Goal: Task Accomplishment & Management: Manage account settings

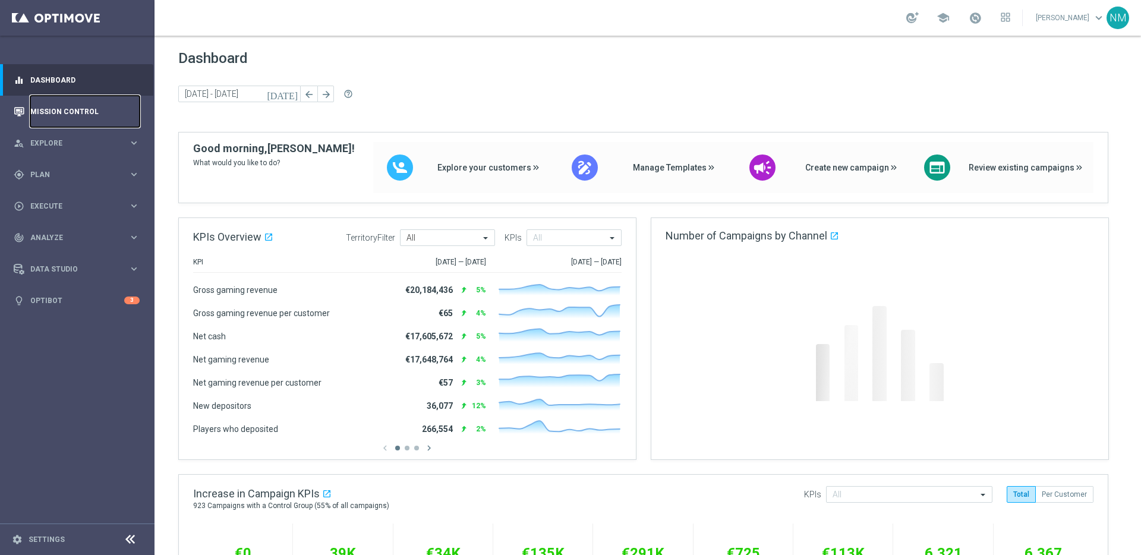
click at [83, 111] on link "Mission Control" at bounding box center [84, 111] width 109 height 31
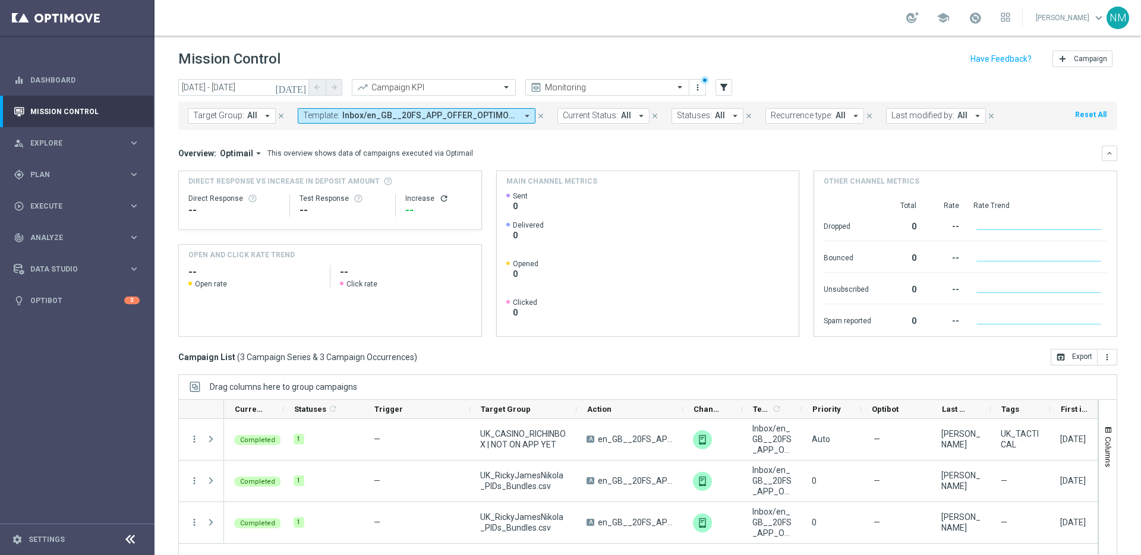
click at [400, 119] on span "Inbox/en_GB__20FS_APP_OFFER_OPTIMOVE_VERSION__NVIP_RI_TAC_GM" at bounding box center [429, 116] width 175 height 10
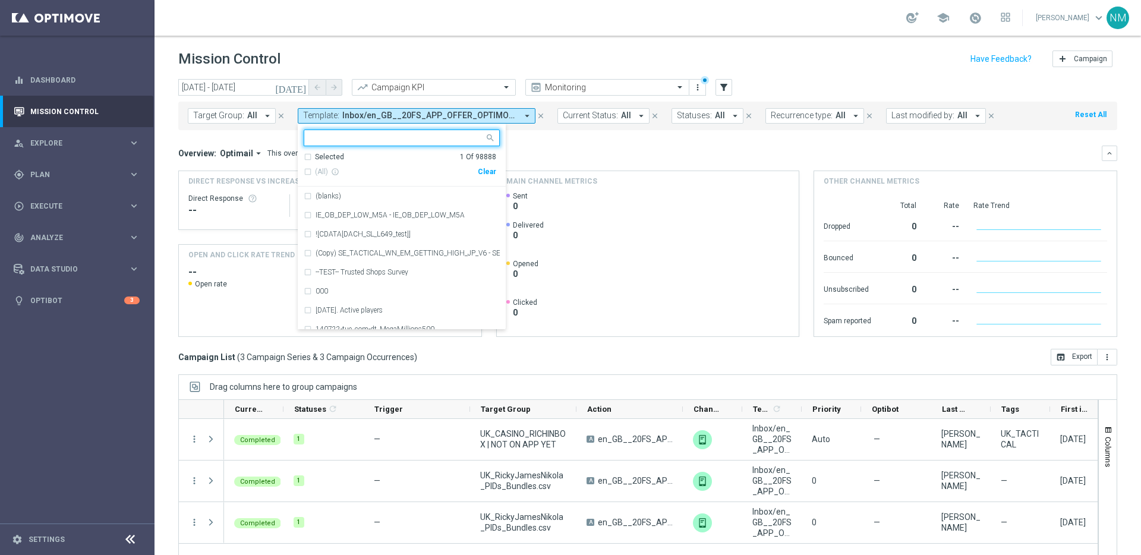
click at [0, 0] on div "Clear" at bounding box center [0, 0] width 0 height 0
click at [442, 140] on input "text" at bounding box center [397, 138] width 174 height 10
paste input "en_GB_W39_2025_RELAX_SOCIAL_COMPETITION__NVIP_RI_TAC_GM"
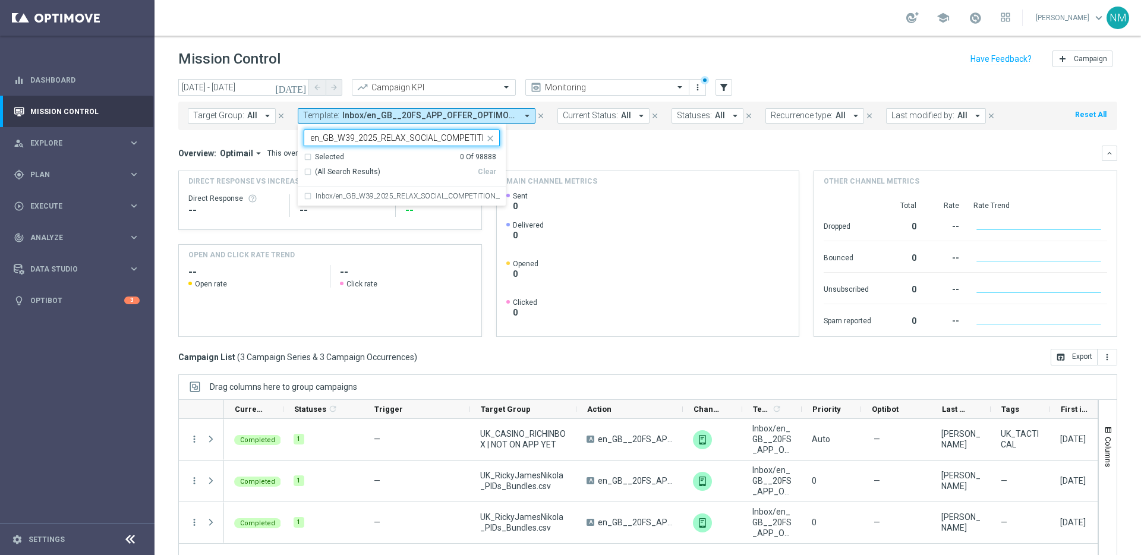
scroll to position [0, 81]
drag, startPoint x: 412, startPoint y: 190, endPoint x: 457, endPoint y: 175, distance: 47.6
click at [412, 190] on div "Inbox/en_GB_W39_2025_RELAX_SOCIAL_COMPETITION__NVIP_RI_TAC_GM" at bounding box center [402, 196] width 196 height 19
type input "en_GB_W39_2025_RELAX_SOCIAL_COMPETITION__NVIP_RI_TAC_GM"
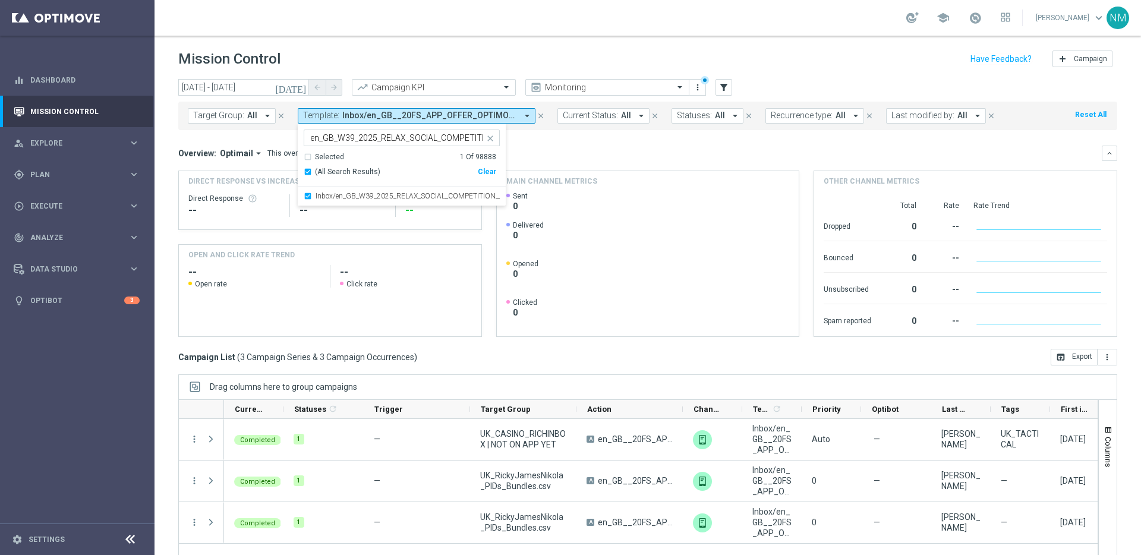
click at [548, 150] on div "Overview: Optimail arrow_drop_down This overview shows data of campaigns execut…" at bounding box center [640, 153] width 924 height 11
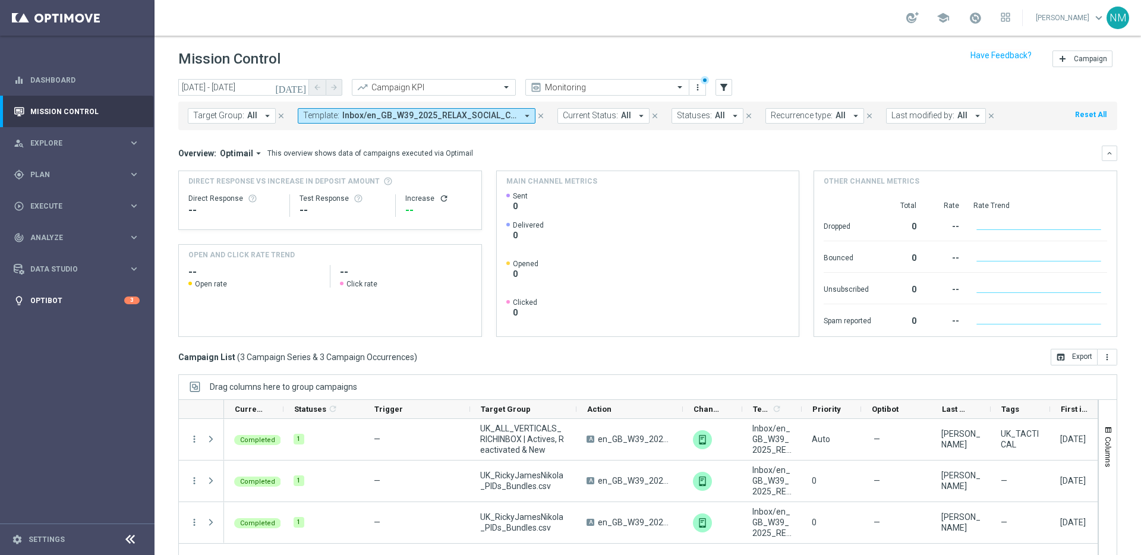
scroll to position [39, 0]
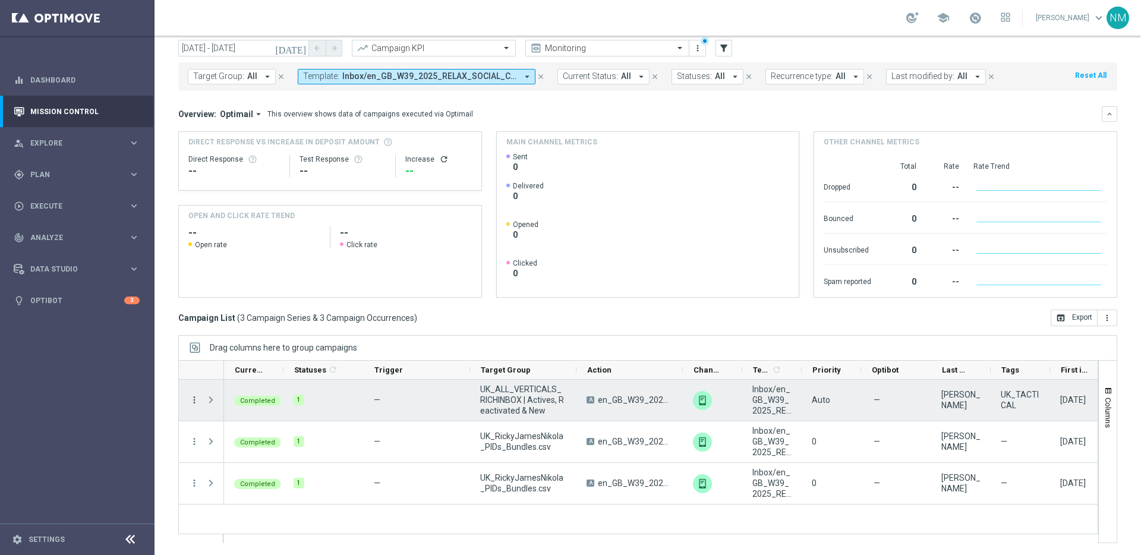
click at [196, 400] on icon "more_vert" at bounding box center [194, 400] width 11 height 11
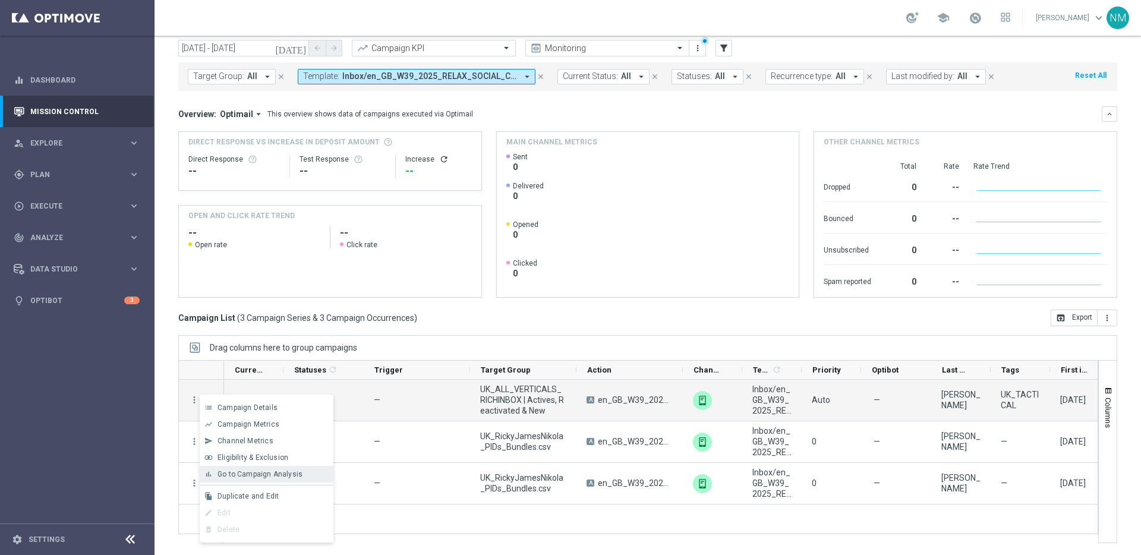
click at [242, 479] on div "bar_chart Go to Campaign Analysis" at bounding box center [267, 474] width 134 height 17
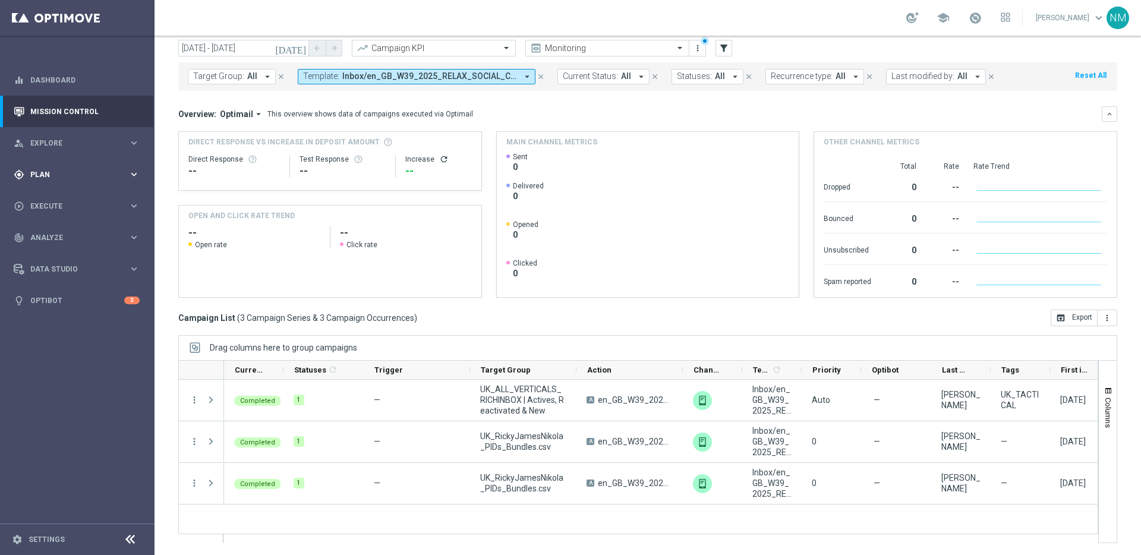
click at [78, 184] on div "gps_fixed Plan keyboard_arrow_right" at bounding box center [76, 174] width 153 height 31
click at [67, 199] on link "Target Groups" at bounding box center [77, 199] width 93 height 10
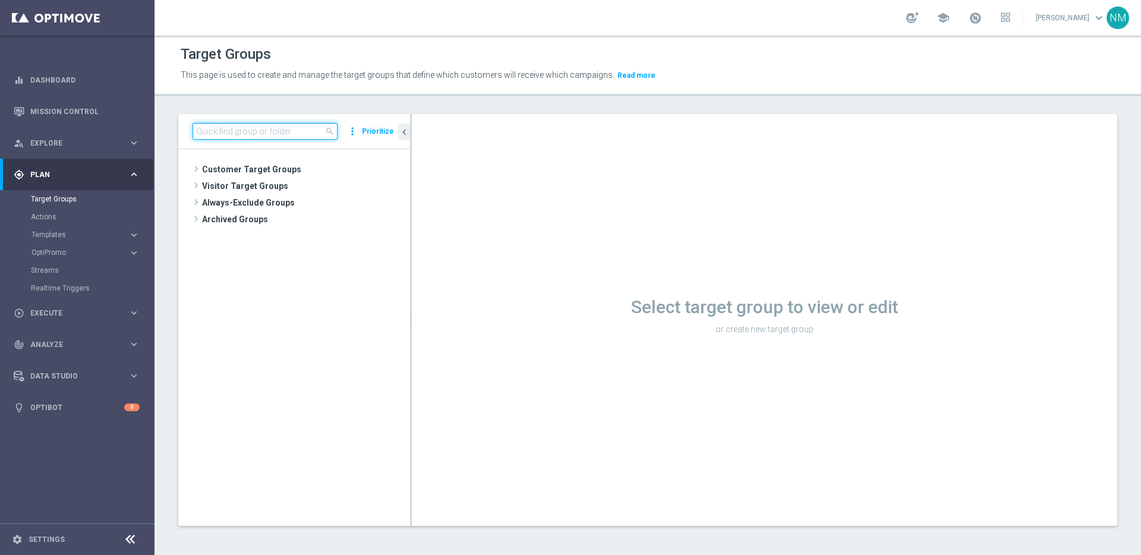
click at [295, 134] on input at bounding box center [265, 131] width 145 height 17
paste input "UK_EMAIL_UK BRAND REFRESH SURVEY_Desktop Users_Reminder"
type input "UK_EMAIL_UK BRAND REFRESH SURVEY_Desktop Users_Reminder"
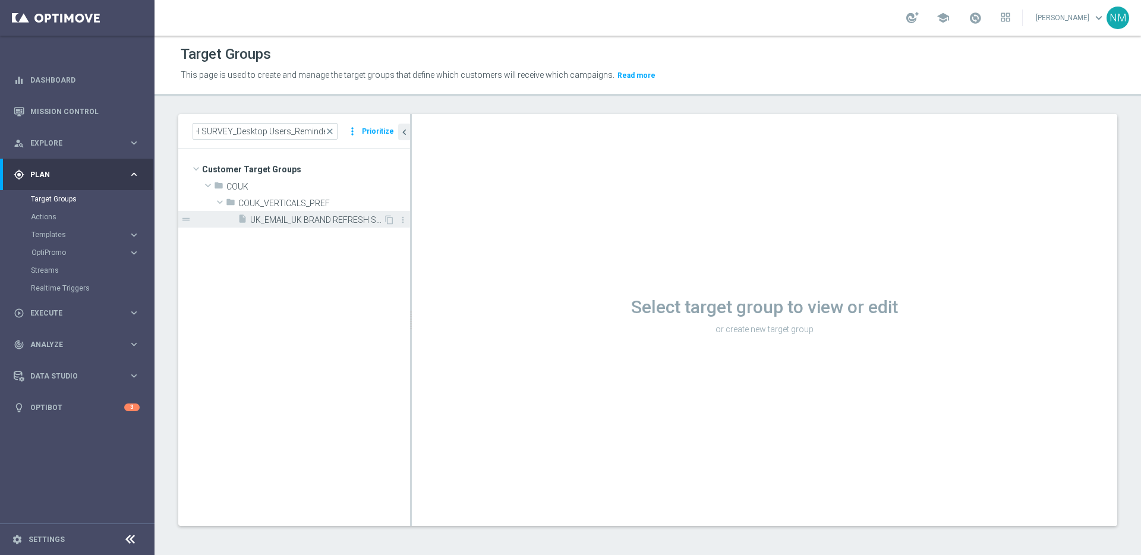
click at [304, 215] on span "UK_EMAIL_UK BRAND REFRESH SURVEY_Desktop Users_Reminder" at bounding box center [316, 220] width 133 height 10
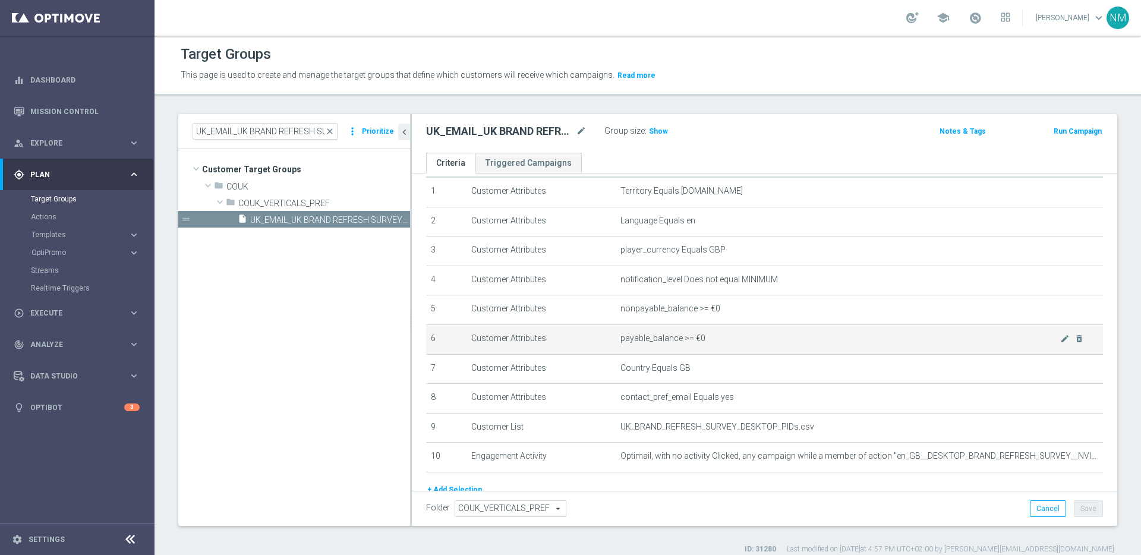
scroll to position [105, 0]
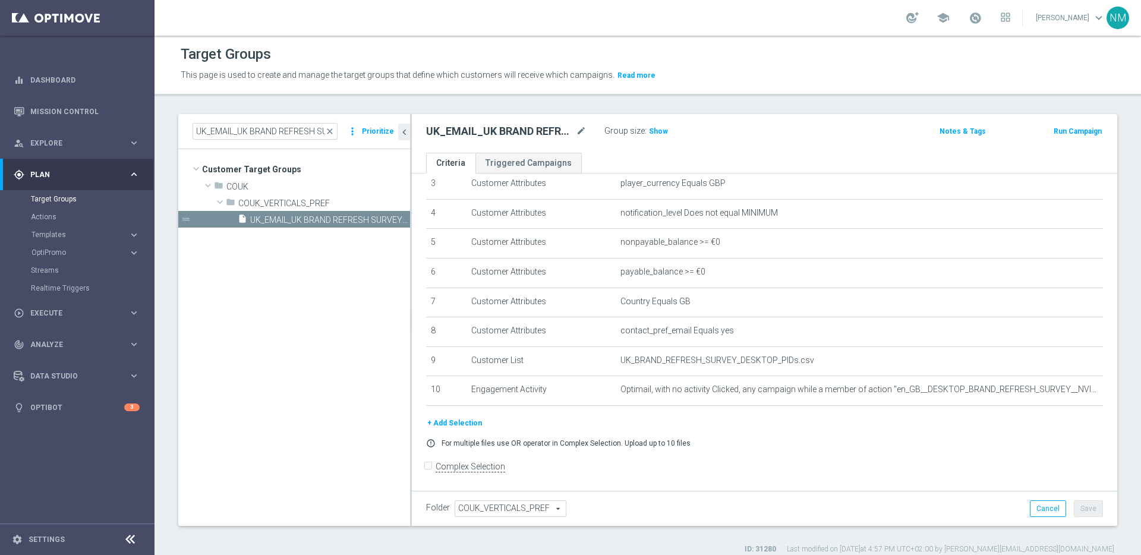
click at [439, 428] on button "+ Add Selection" at bounding box center [454, 423] width 57 height 13
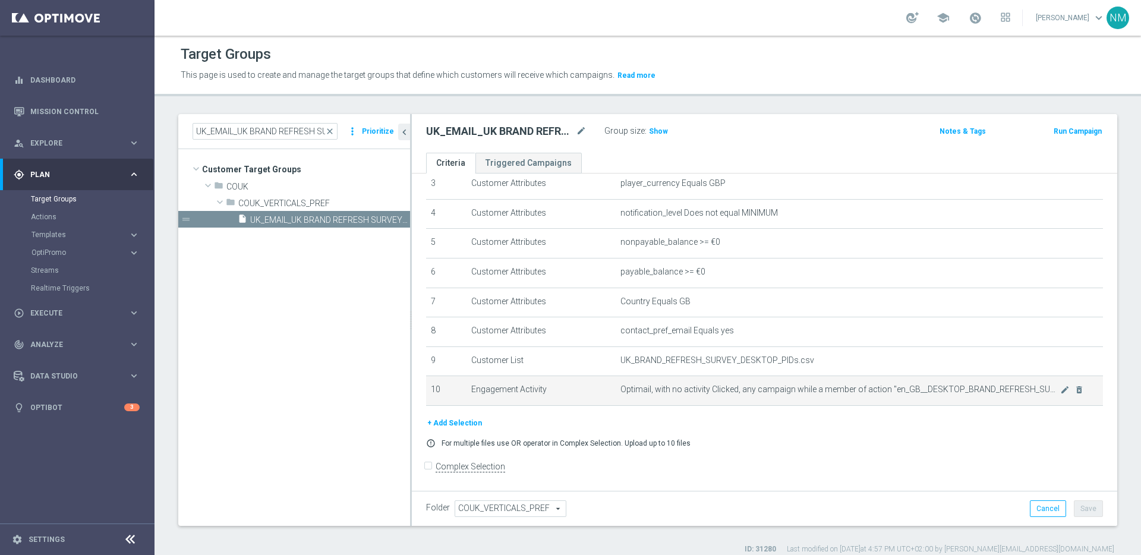
scroll to position [92, 0]
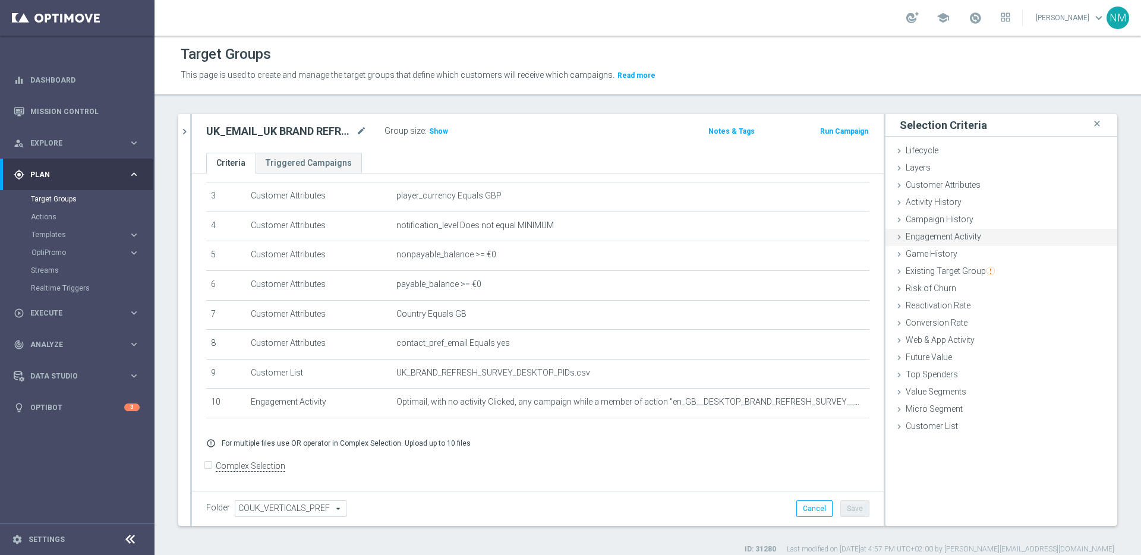
click at [894, 241] on icon at bounding box center [899, 237] width 10 height 10
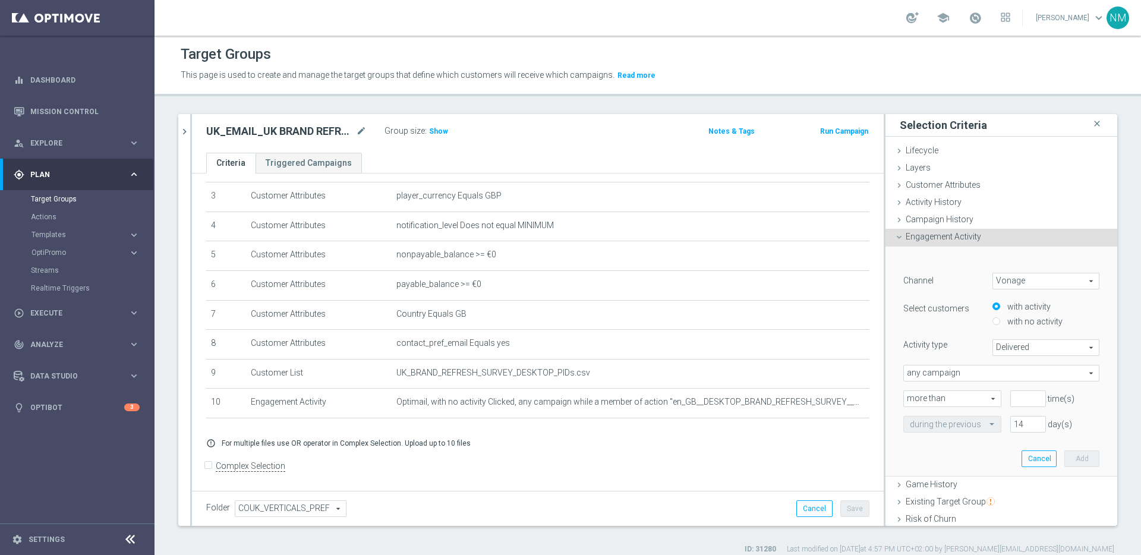
click at [1023, 283] on span "Vonage" at bounding box center [1046, 280] width 106 height 15
click at [938, 268] on form "﻿ Channel Vonage Vonage arrow_drop_down search Vonage OptiMobile Push Optimail …" at bounding box center [1001, 347] width 196 height 171
click at [894, 235] on icon at bounding box center [899, 237] width 10 height 10
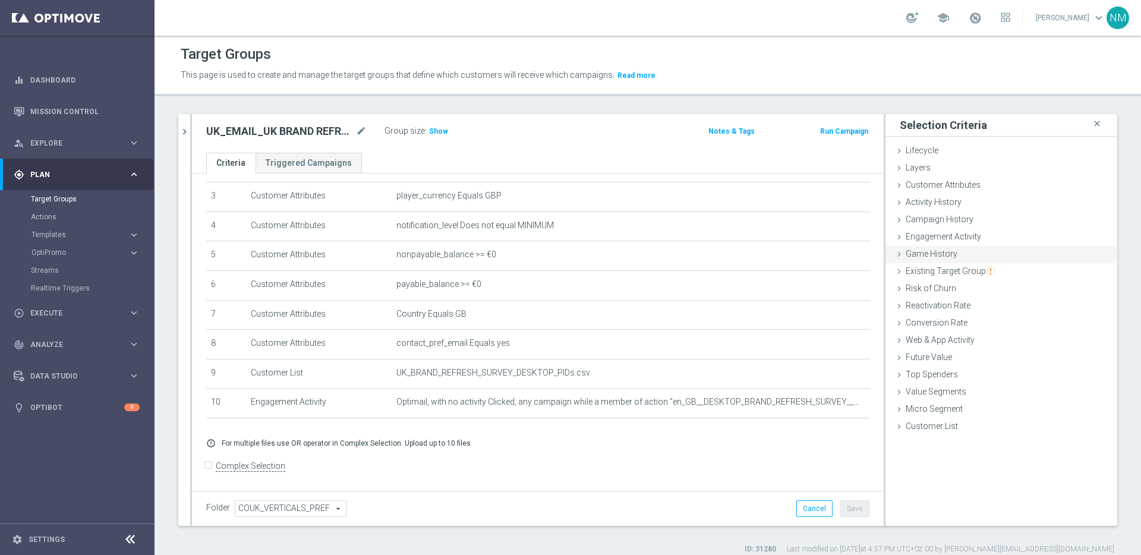
click at [894, 255] on icon at bounding box center [899, 255] width 10 height 10
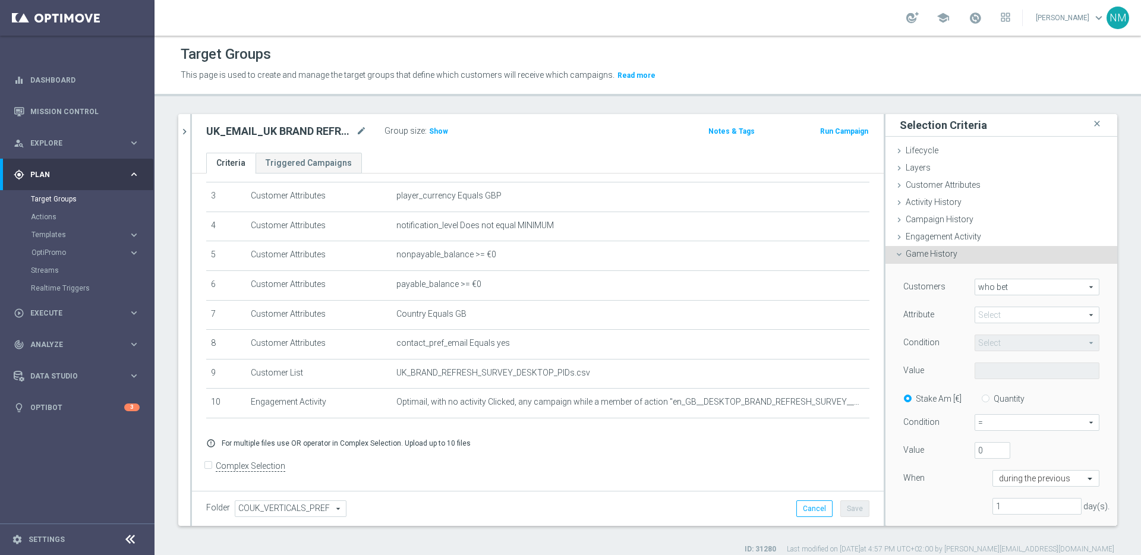
click at [894, 254] on icon at bounding box center [899, 255] width 10 height 10
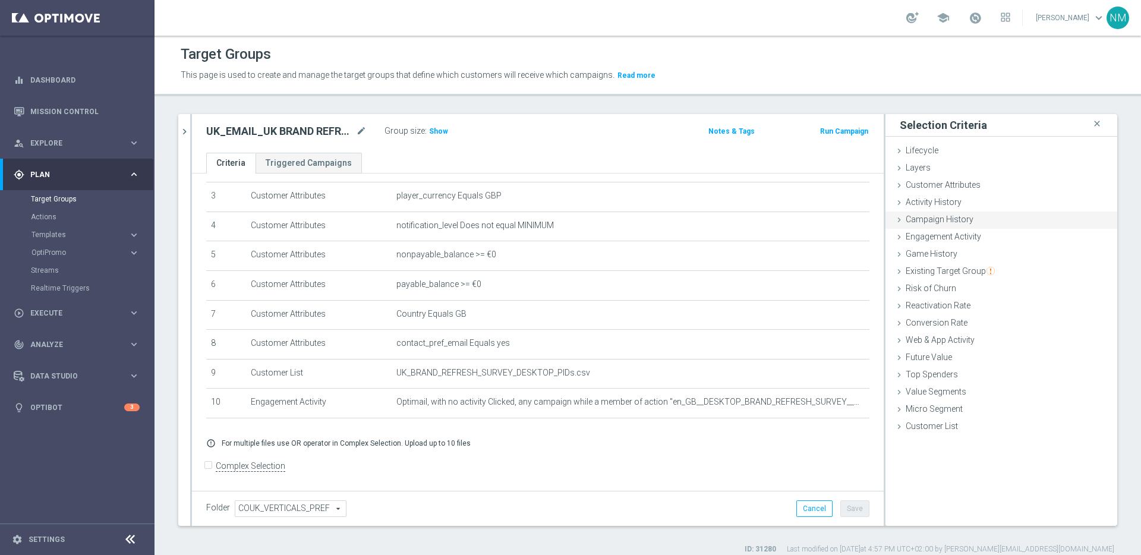
click at [894, 218] on icon at bounding box center [899, 220] width 10 height 10
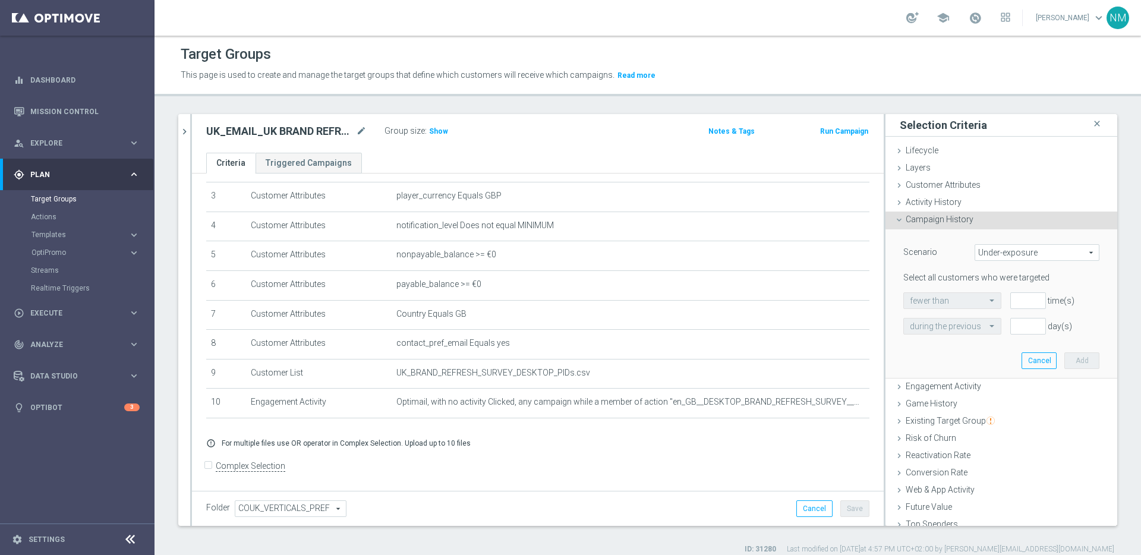
click at [1029, 248] on span "Under-exposure" at bounding box center [1037, 252] width 124 height 15
click at [937, 248] on div "Scenario" at bounding box center [929, 253] width 71 height 19
click at [892, 214] on div "Campaign History done" at bounding box center [1002, 221] width 232 height 18
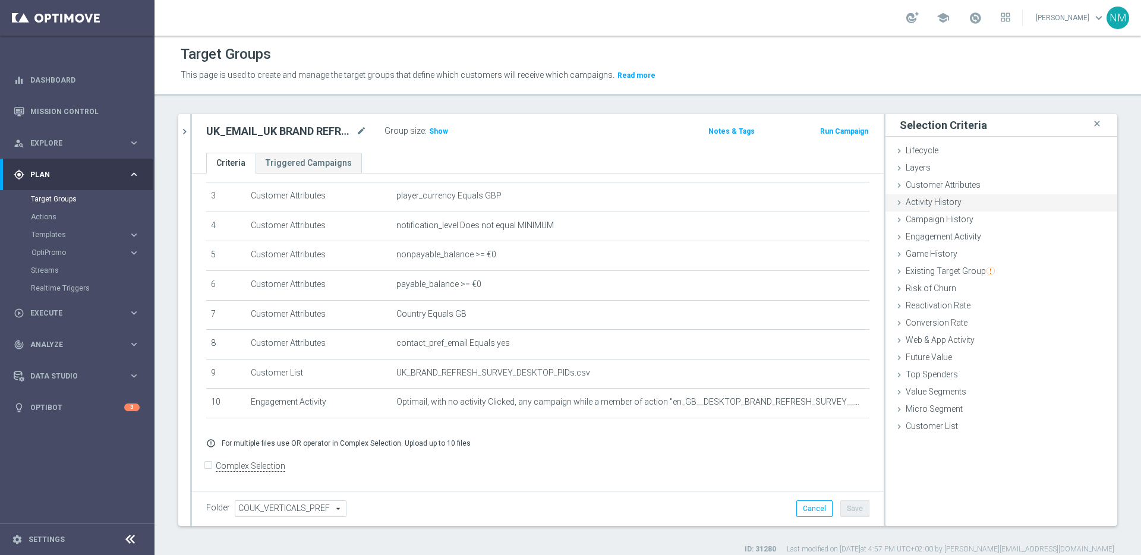
click at [895, 199] on div "Activity History done" at bounding box center [1002, 203] width 232 height 18
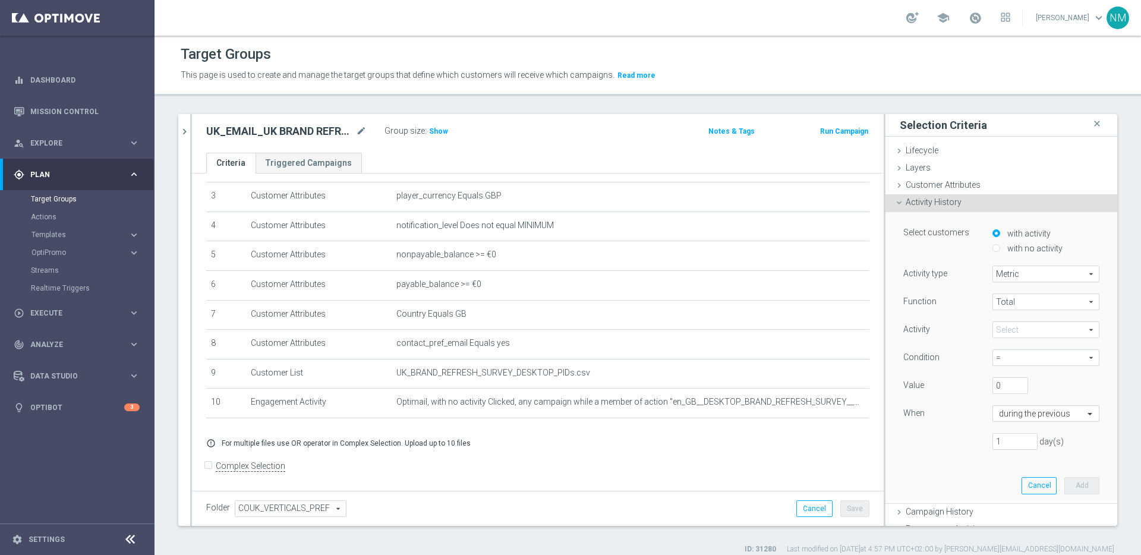
click at [1049, 273] on span "Metric" at bounding box center [1046, 273] width 106 height 15
click at [935, 319] on div "Function Total Total arrow_drop_down search Activity Select arrow_drop_down sea…" at bounding box center [1001, 377] width 196 height 166
click at [993, 297] on span "Total" at bounding box center [1046, 301] width 106 height 15
click at [960, 310] on div "Function" at bounding box center [938, 303] width 89 height 19
click at [889, 196] on div "Activity History done" at bounding box center [1002, 203] width 232 height 18
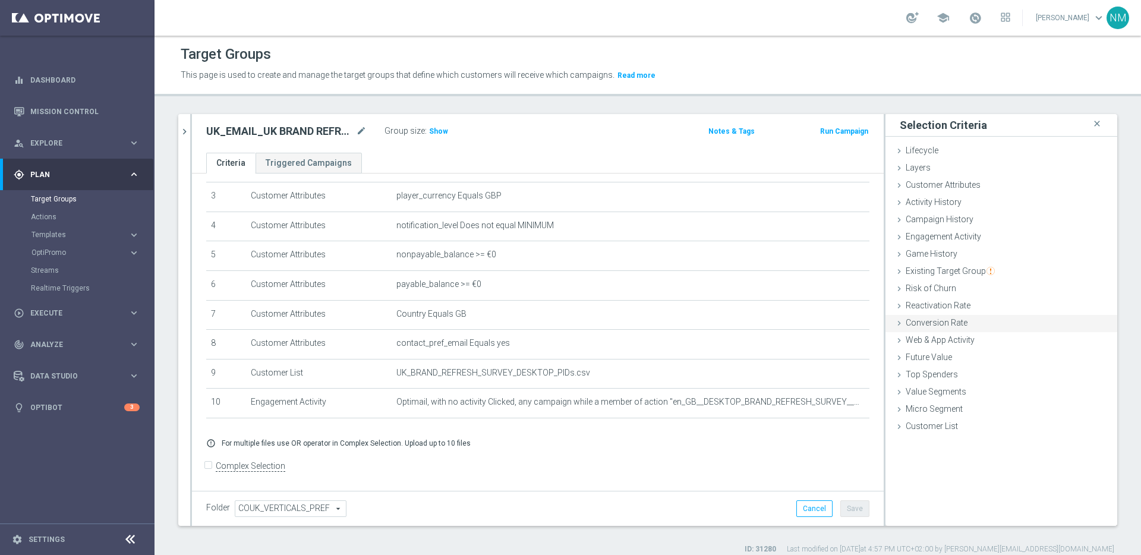
click at [894, 323] on icon at bounding box center [899, 324] width 10 height 10
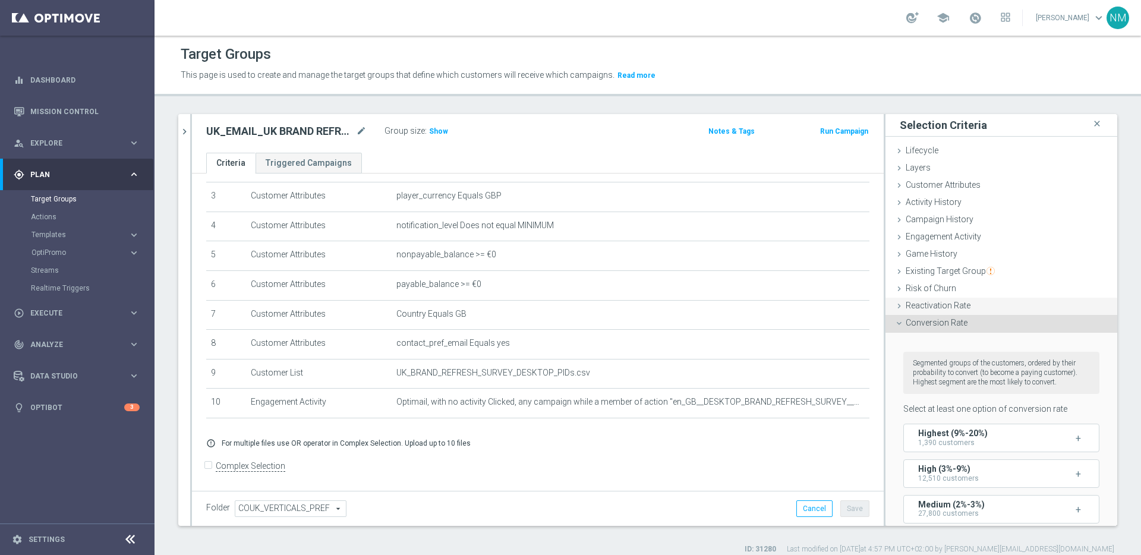
click at [894, 307] on icon at bounding box center [899, 306] width 10 height 10
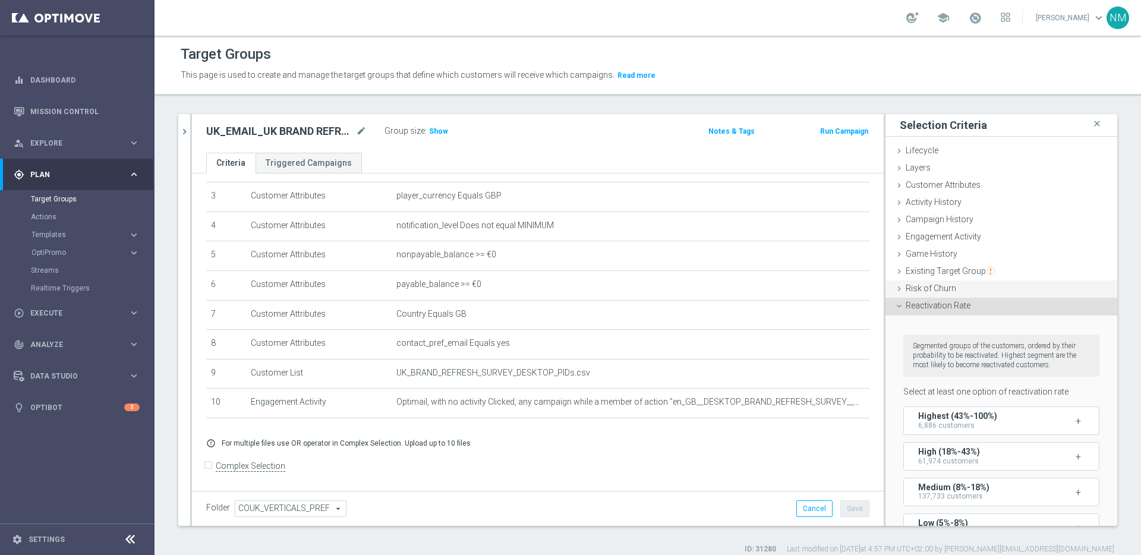
click at [894, 293] on icon at bounding box center [899, 289] width 10 height 10
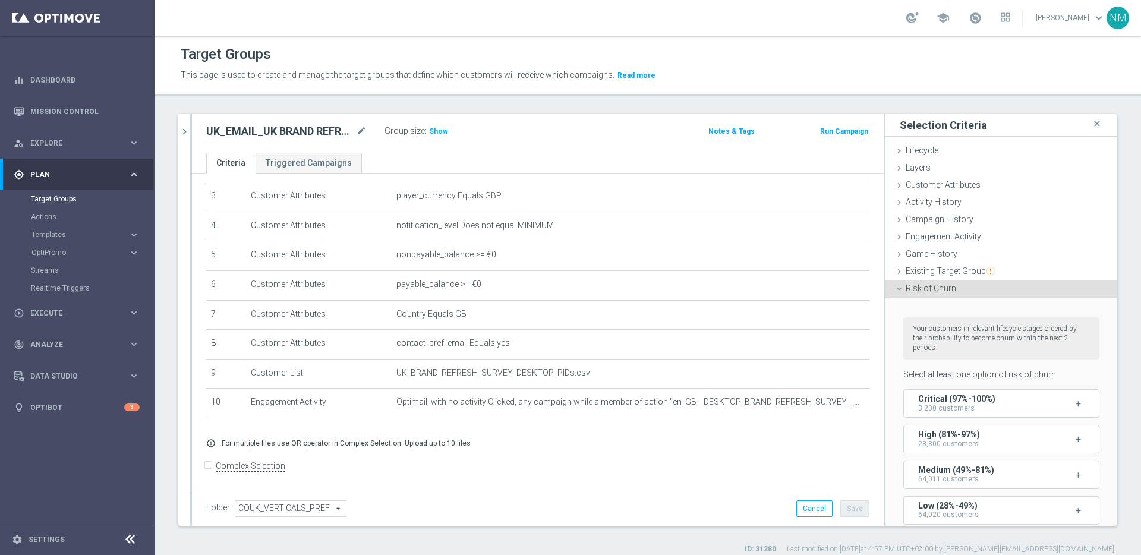
click at [894, 293] on icon at bounding box center [899, 289] width 10 height 10
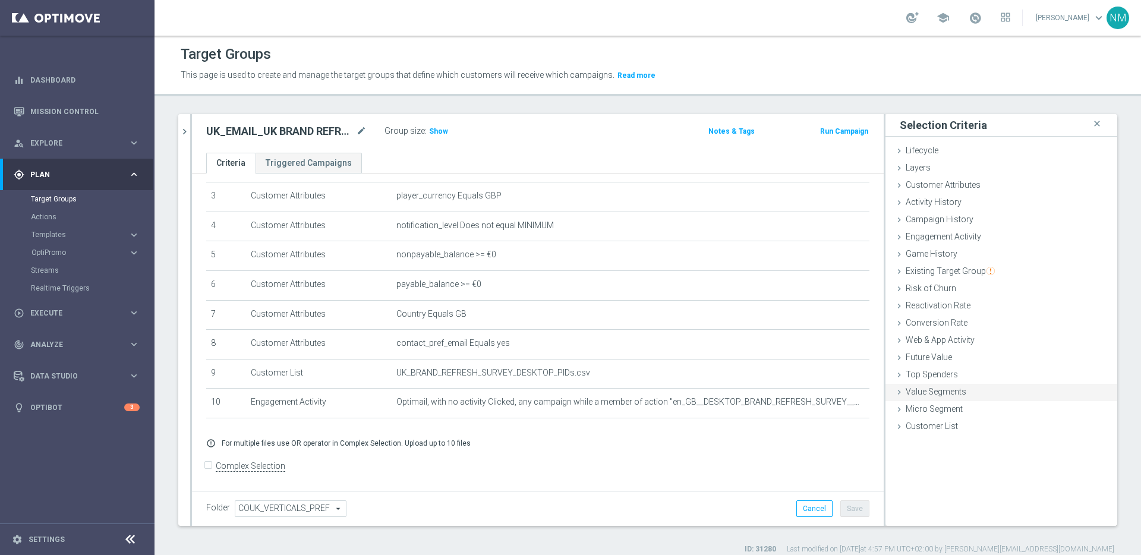
click at [894, 393] on icon at bounding box center [899, 393] width 10 height 10
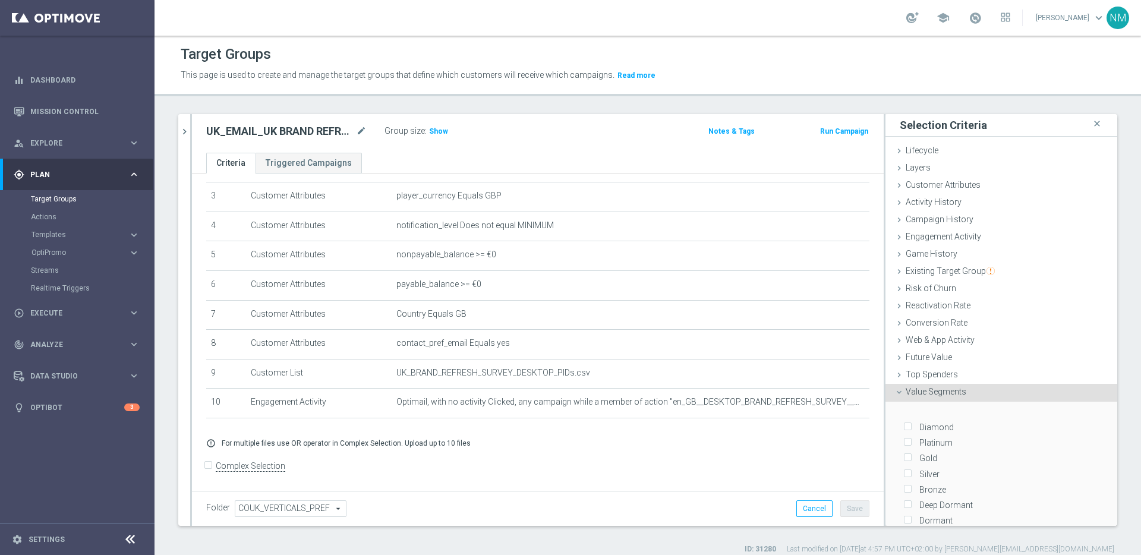
click at [894, 392] on icon at bounding box center [899, 393] width 10 height 10
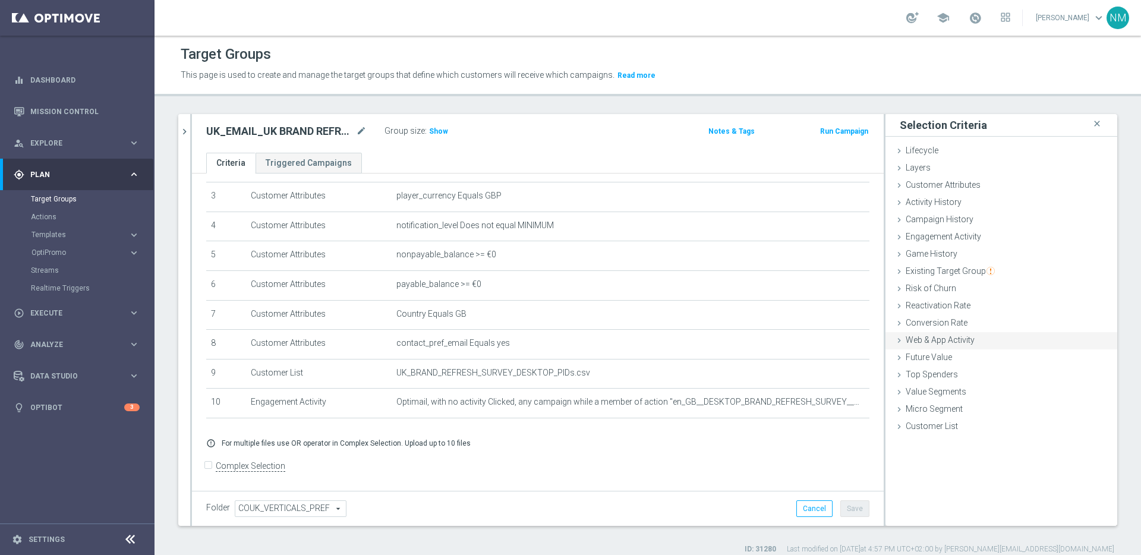
click at [894, 341] on icon at bounding box center [899, 341] width 10 height 10
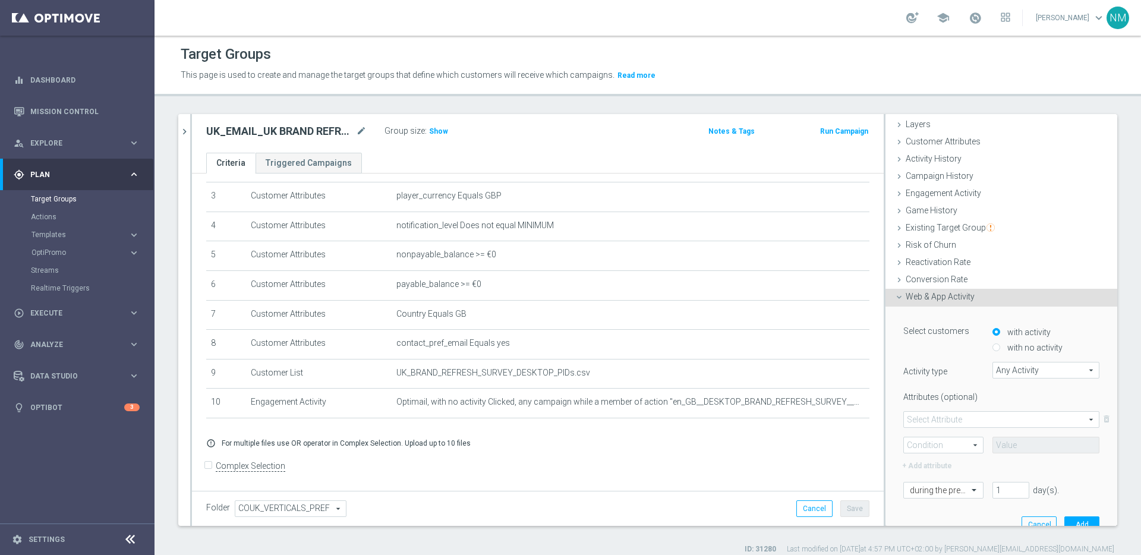
scroll to position [106, 0]
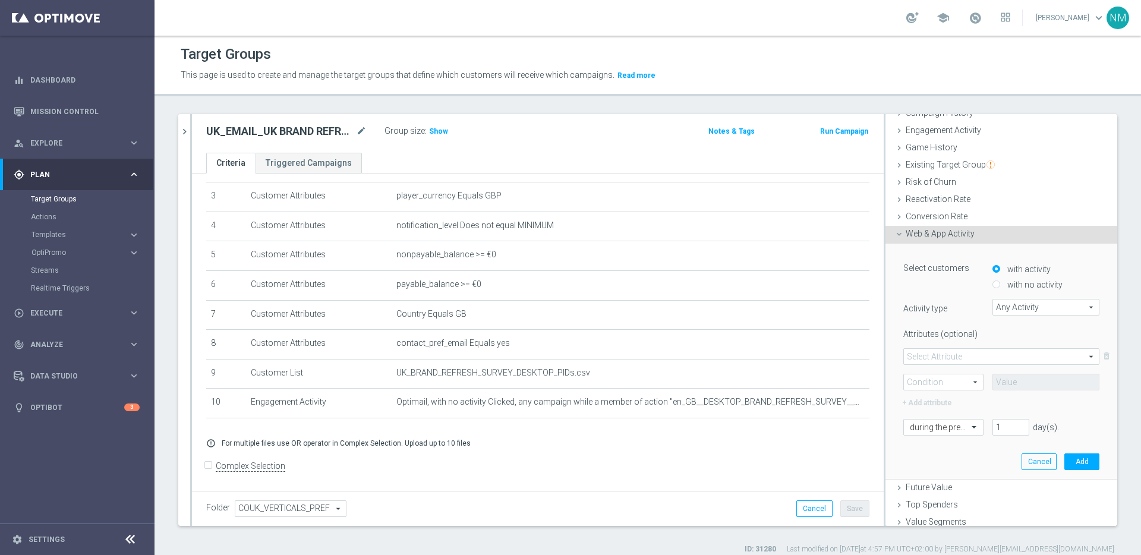
click at [1019, 303] on span "Any Activity" at bounding box center [1046, 307] width 106 height 15
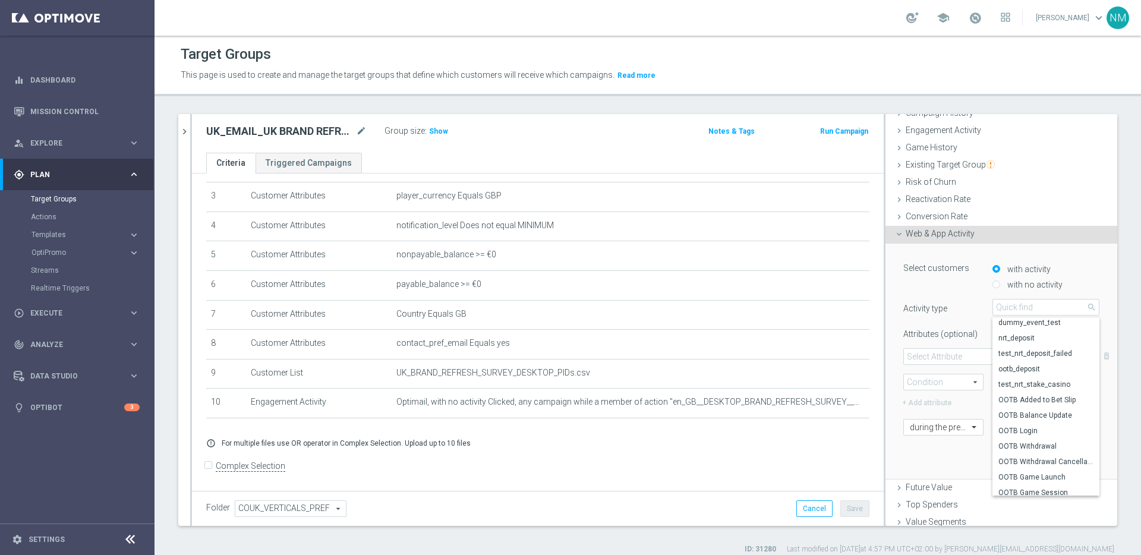
scroll to position [194, 0]
click at [934, 470] on div "Select customers with activity with no activity Activity type Any Activity Any …" at bounding box center [1001, 361] width 214 height 235
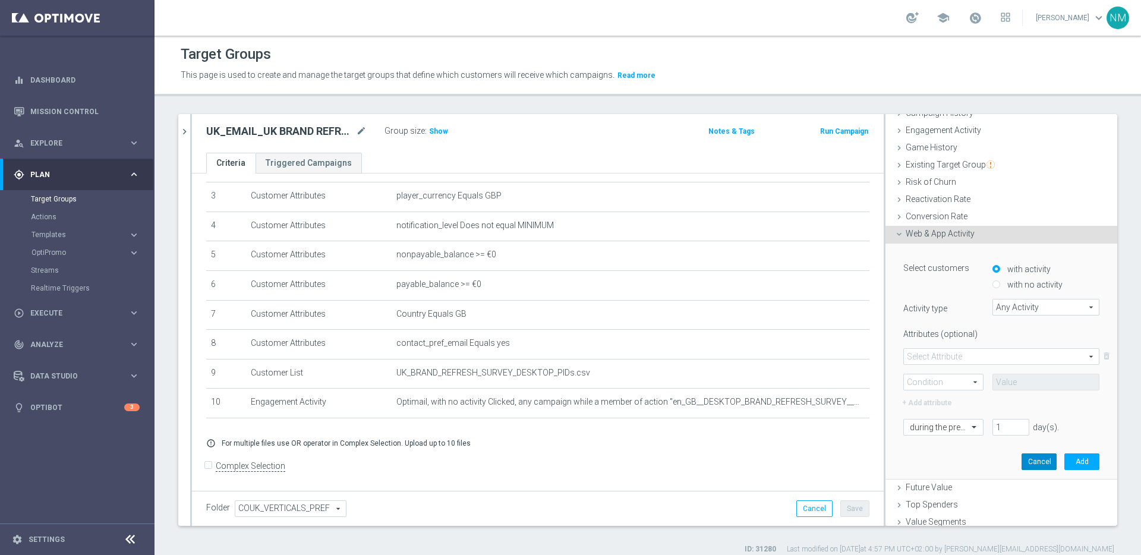
click at [1028, 459] on button "Cancel" at bounding box center [1039, 461] width 35 height 17
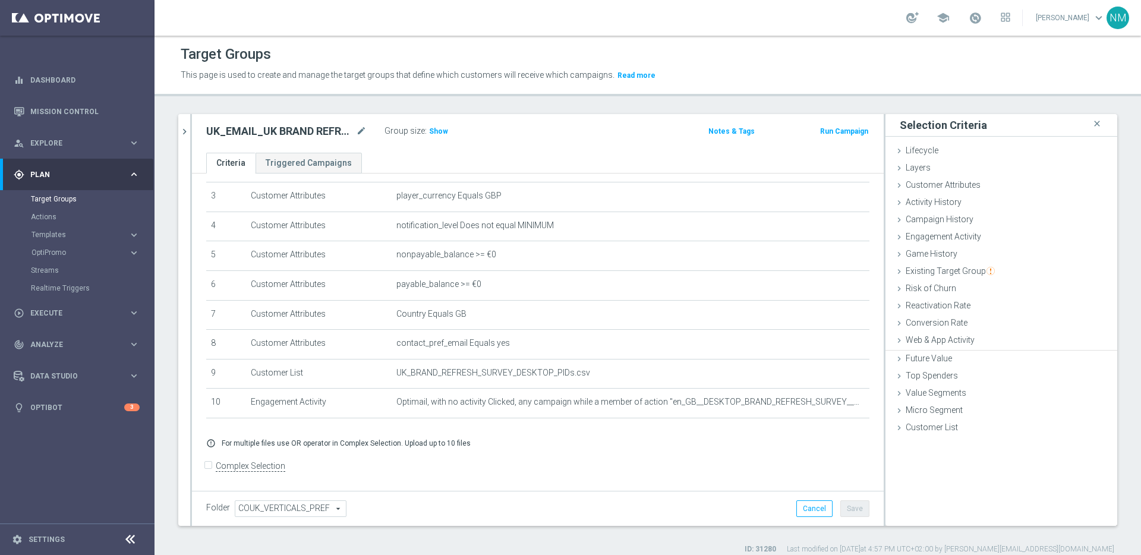
scroll to position [0, 0]
click at [56, 117] on link "Mission Control" at bounding box center [84, 111] width 109 height 31
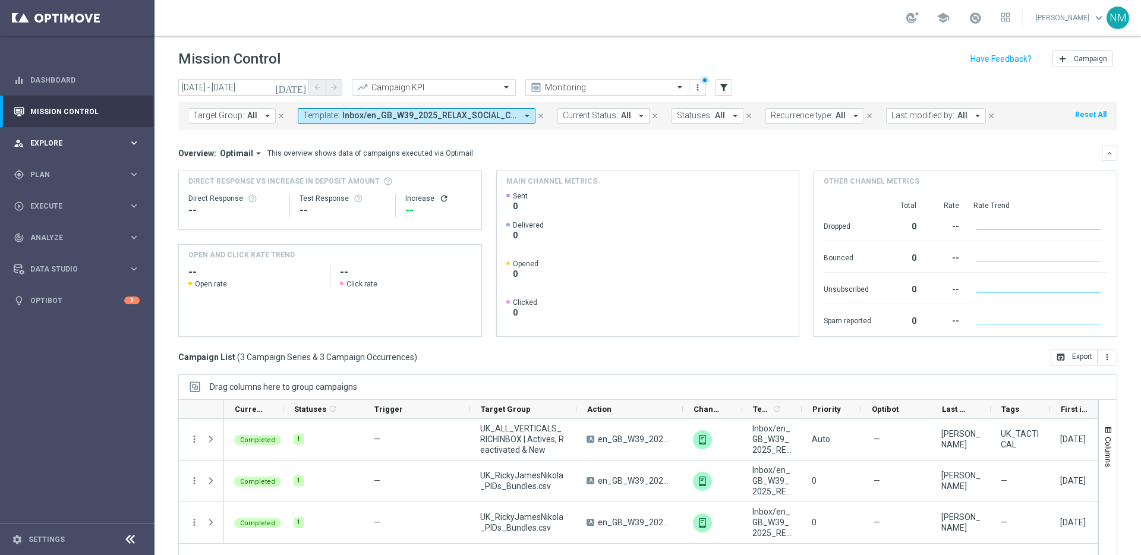
click at [65, 140] on span "Explore" at bounding box center [79, 143] width 98 height 7
click at [68, 142] on span "Explore" at bounding box center [79, 143] width 98 height 7
click at [70, 185] on div "gps_fixed Plan keyboard_arrow_right" at bounding box center [76, 174] width 153 height 31
click at [67, 204] on div "Target Groups" at bounding box center [92, 199] width 122 height 18
click at [67, 203] on link "Target Groups" at bounding box center [77, 199] width 93 height 10
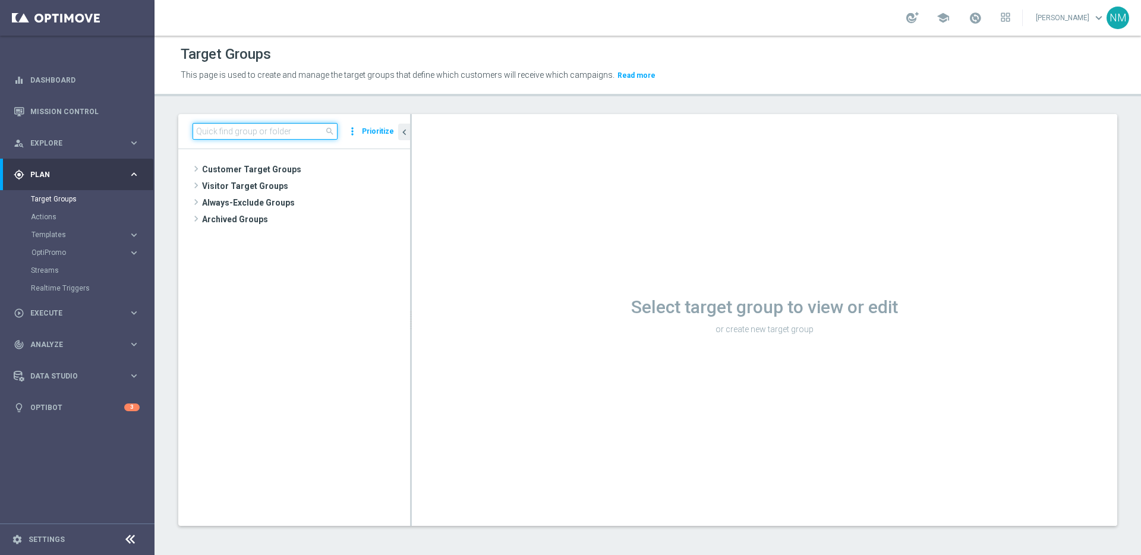
click at [250, 137] on input at bounding box center [265, 131] width 145 height 17
paste input "UK_ALL_VERTICALS_APP"
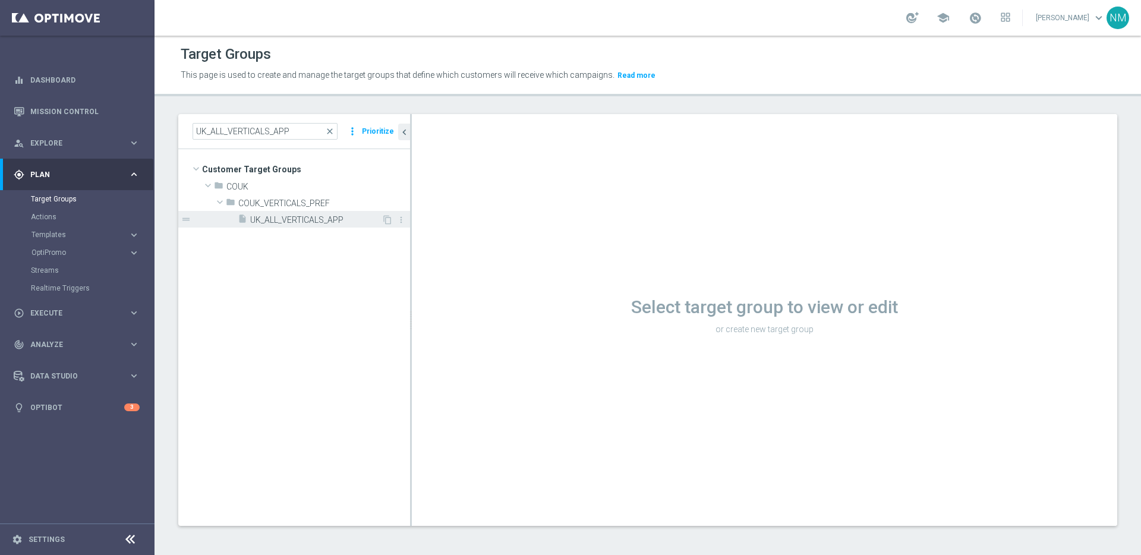
click at [286, 212] on div "insert_drive_file UK_ALL_VERTICALS_APP" at bounding box center [310, 219] width 144 height 17
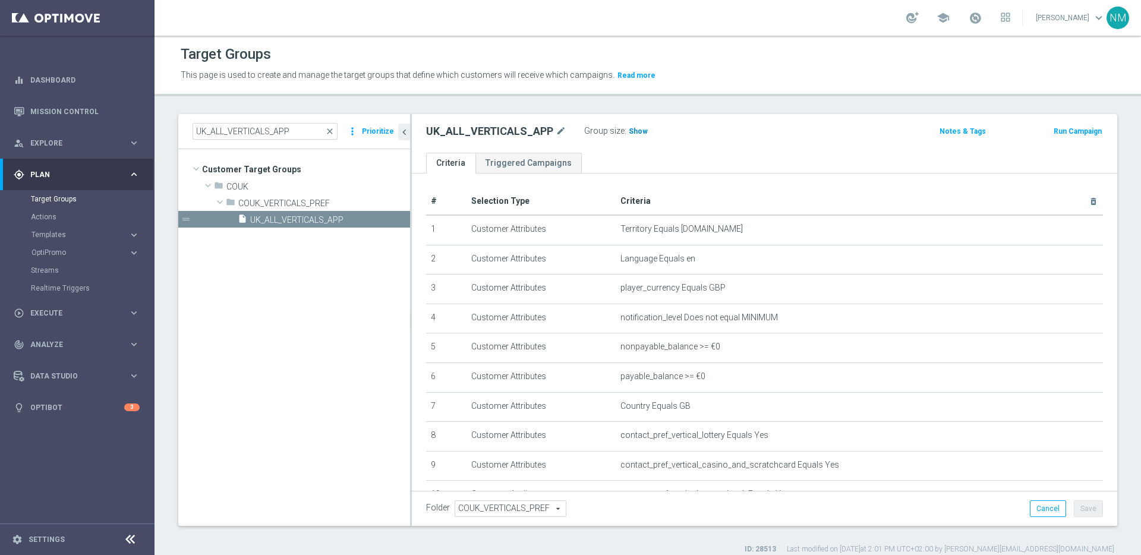
click at [629, 130] on span "Show" at bounding box center [638, 131] width 19 height 8
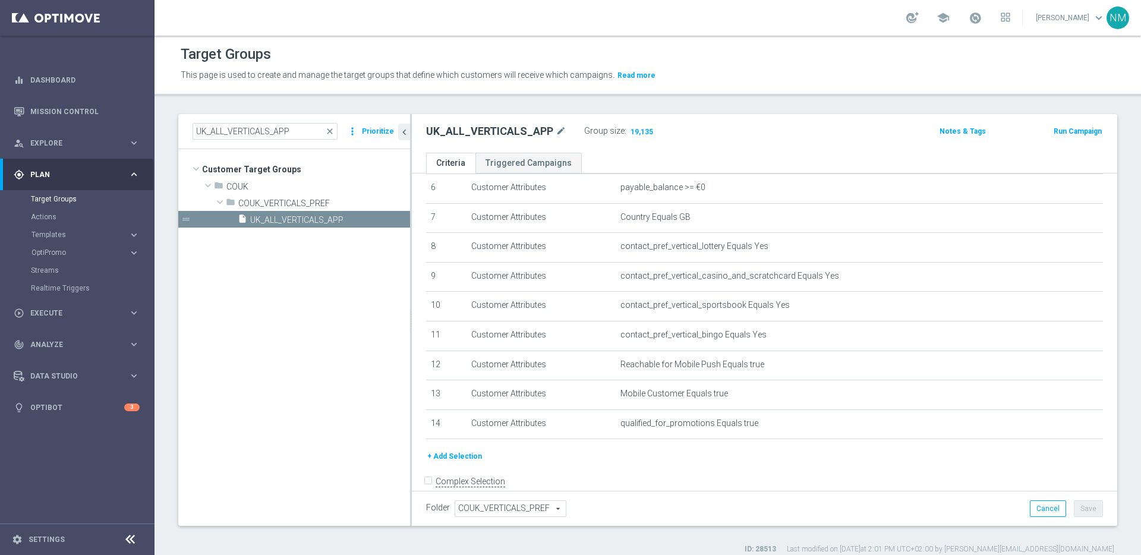
scroll to position [204, 0]
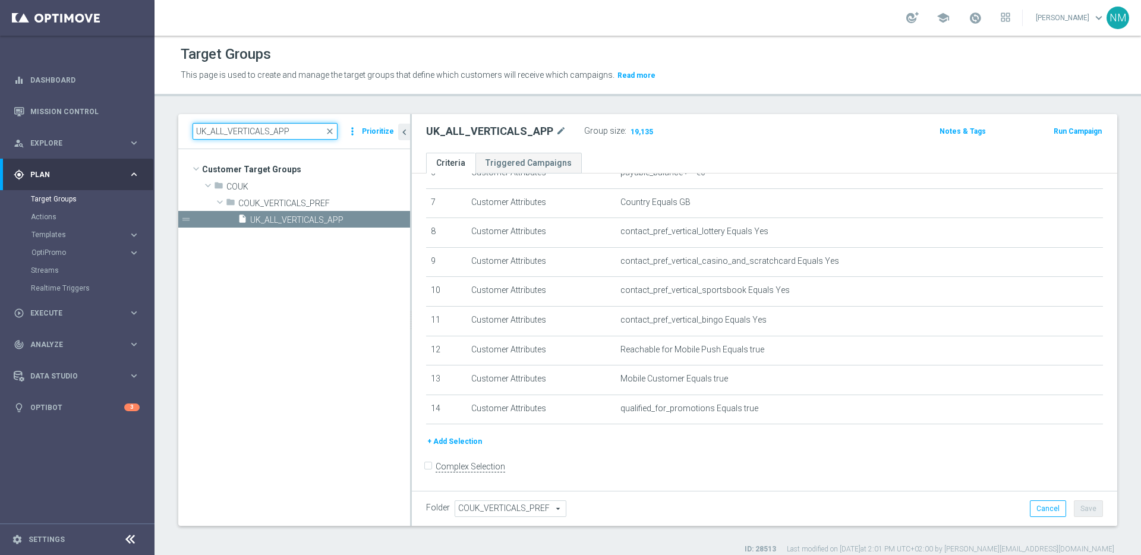
click at [267, 133] on input "UK_ALL_VERTICALS_APP" at bounding box center [265, 131] width 145 height 17
paste input ""UK_CASINO_APP | FTP ""
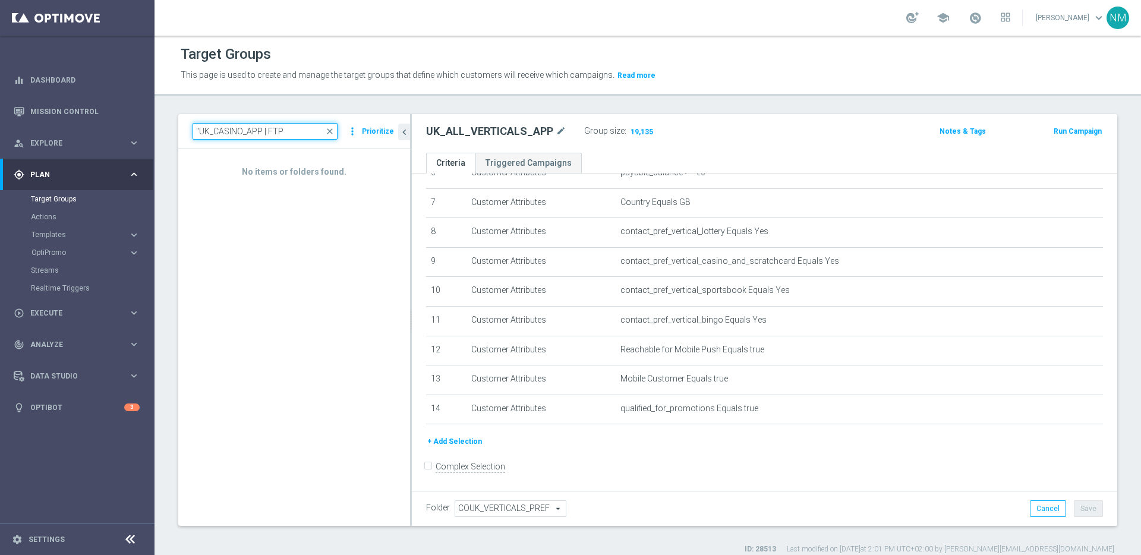
click at [201, 126] on input ""UK_CASINO_APP | FTP" at bounding box center [265, 131] width 145 height 17
type input "UK_CASINO_APP | FTP"
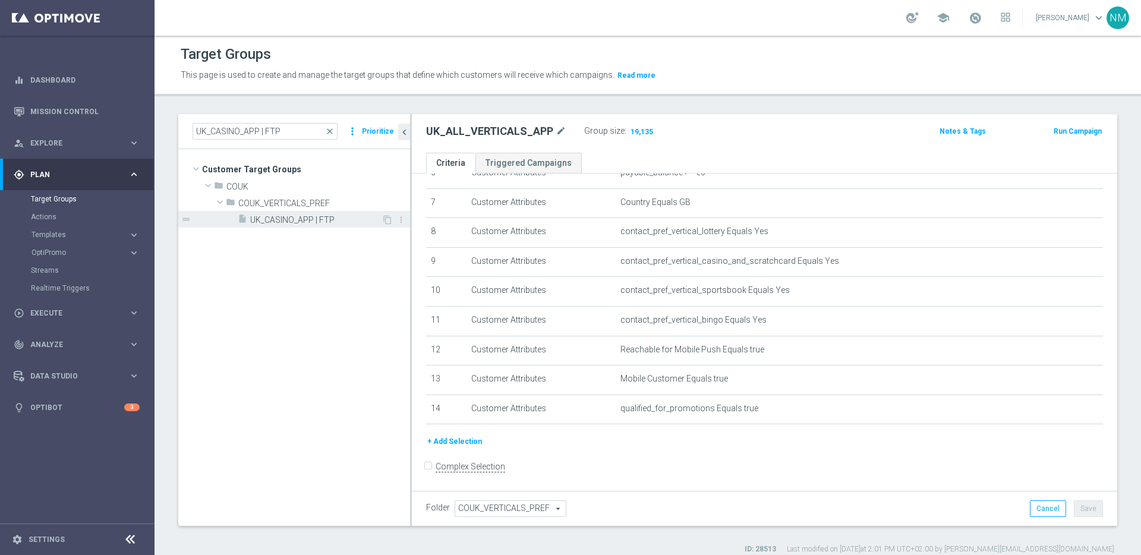
click at [297, 223] on span "UK_CASINO_APP | FTP" at bounding box center [315, 220] width 131 height 10
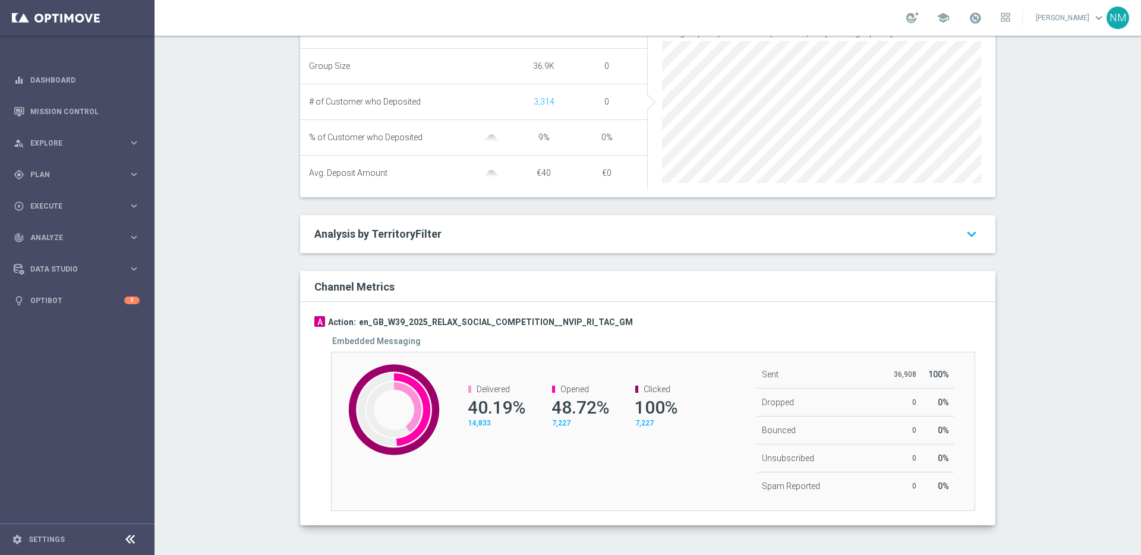
scroll to position [455, 0]
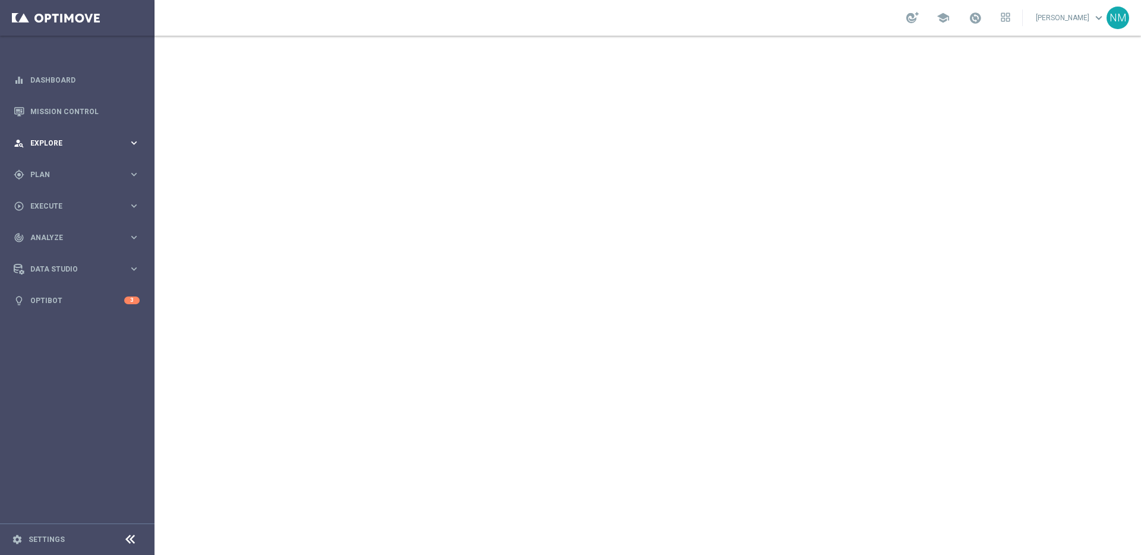
click at [77, 140] on span "Explore" at bounding box center [79, 143] width 98 height 7
click at [75, 143] on span "Explore" at bounding box center [79, 143] width 98 height 7
click at [103, 173] on span "Plan" at bounding box center [79, 174] width 98 height 7
click at [84, 235] on span "Templates" at bounding box center [73, 234] width 85 height 7
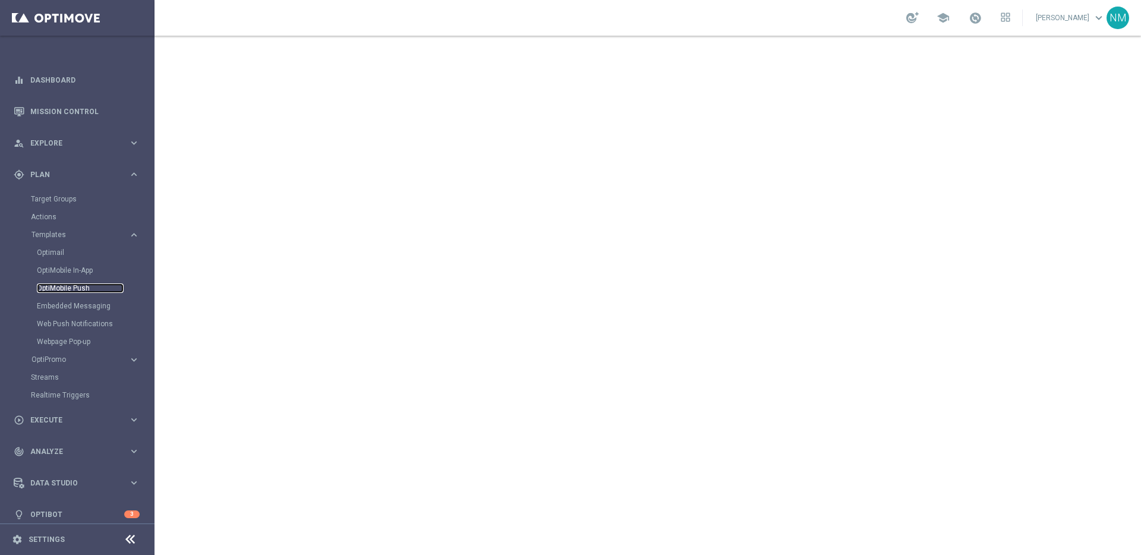
click at [58, 291] on link "OptiMobile Push" at bounding box center [80, 288] width 87 height 10
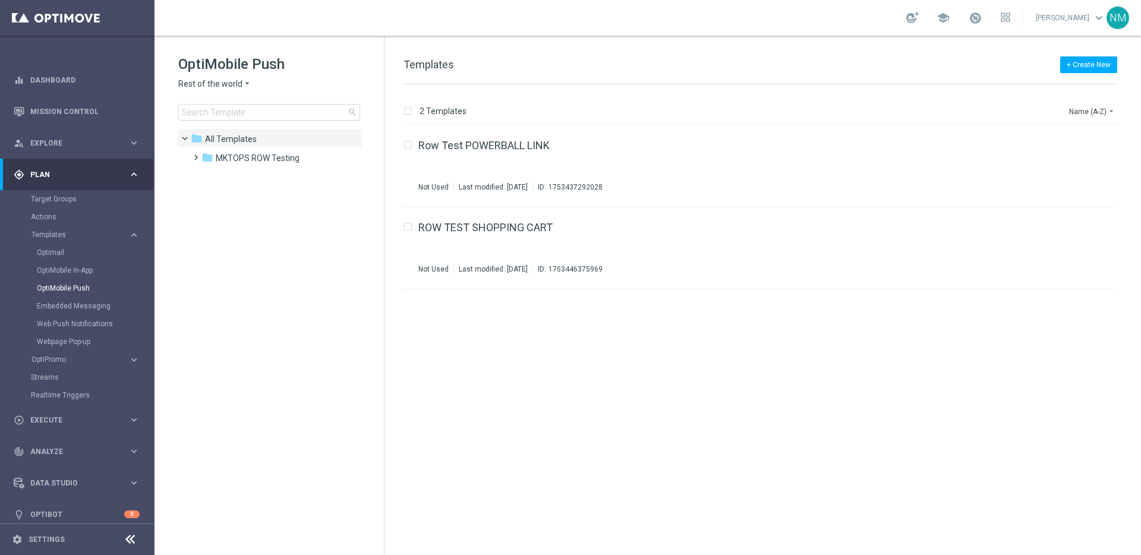
click at [229, 81] on span "Rest of the world" at bounding box center [210, 83] width 64 height 11
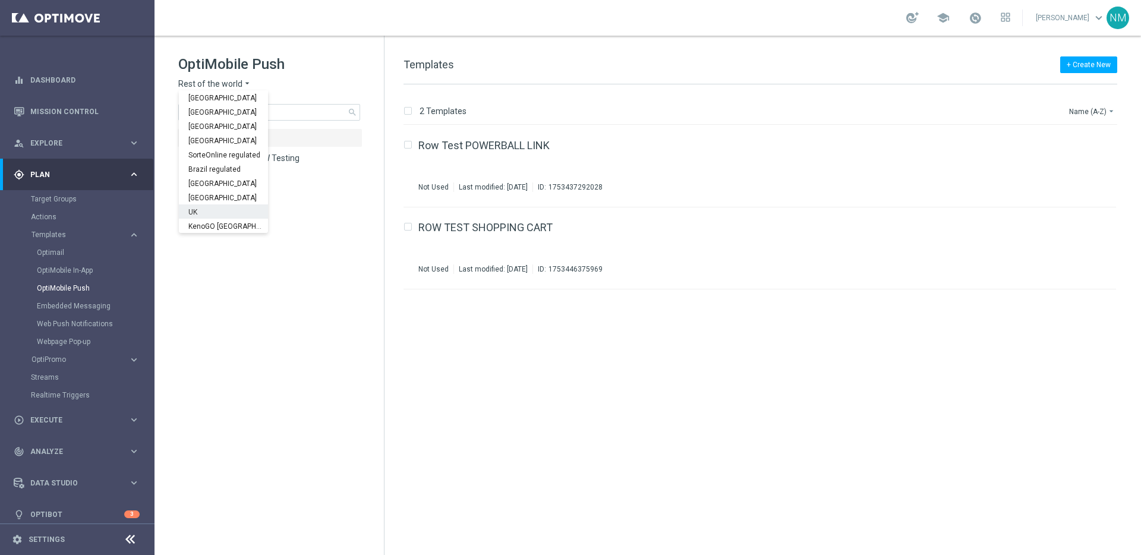
click at [220, 207] on div "UK" at bounding box center [223, 211] width 89 height 14
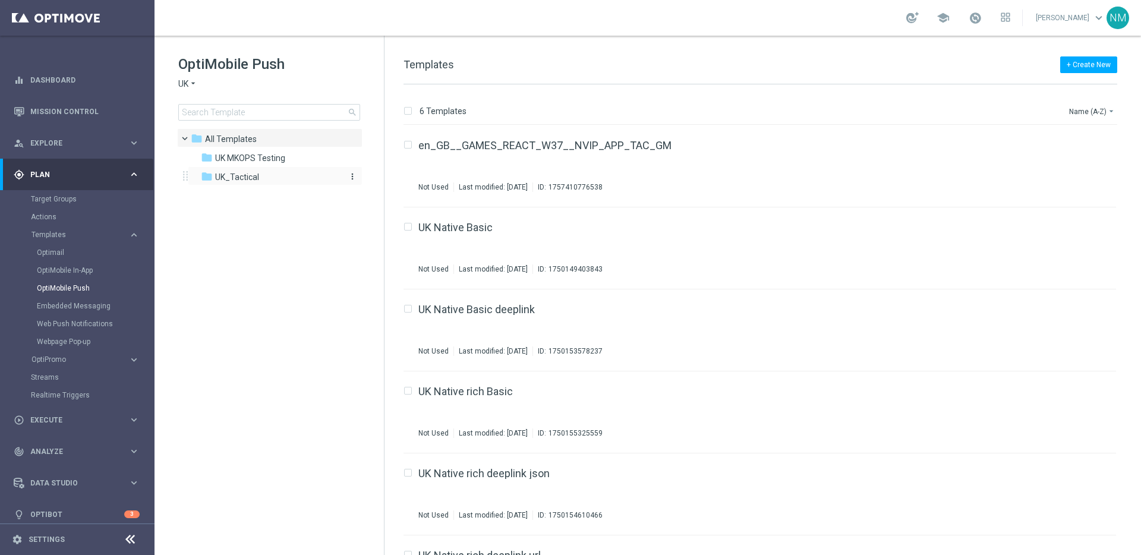
click at [215, 179] on span "UK_Tactical" at bounding box center [237, 177] width 44 height 11
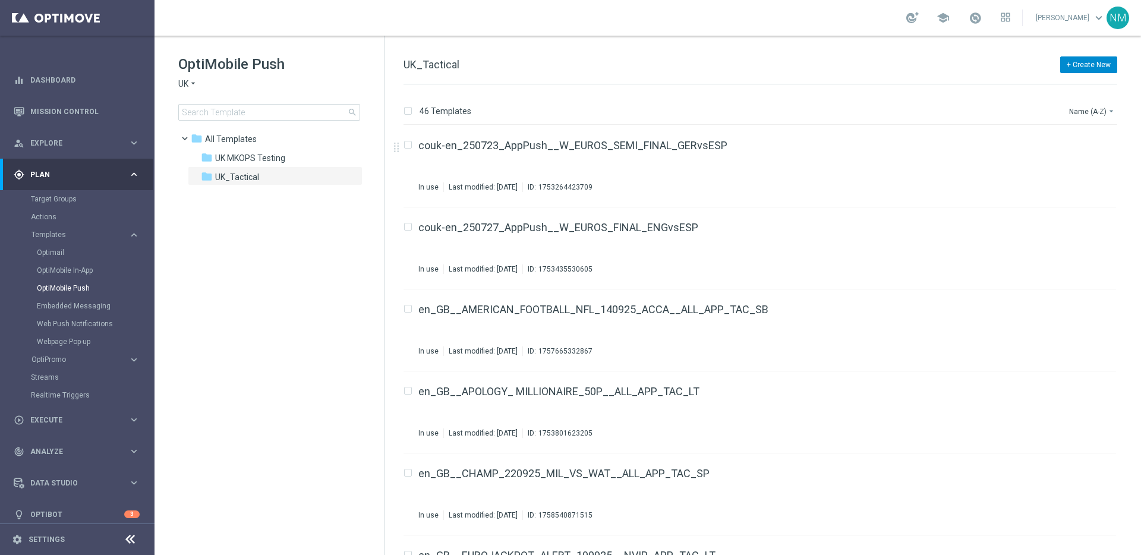
click at [1086, 66] on button "+ Create New" at bounding box center [1088, 64] width 57 height 17
click at [1079, 83] on div "New Template" at bounding box center [1072, 86] width 80 height 8
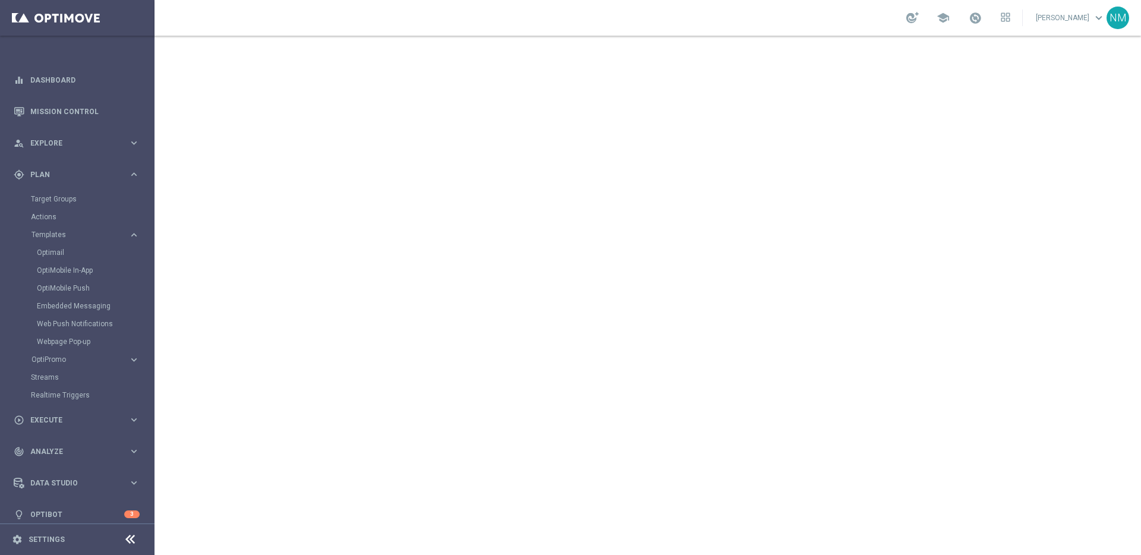
click at [463, 21] on div "school [PERSON_NAME] keyboard_arrow_down NM" at bounding box center [648, 18] width 987 height 36
click at [194, 4] on div "school [PERSON_NAME] keyboard_arrow_down NM" at bounding box center [648, 18] width 987 height 36
click at [57, 113] on link "Mission Control" at bounding box center [84, 111] width 109 height 31
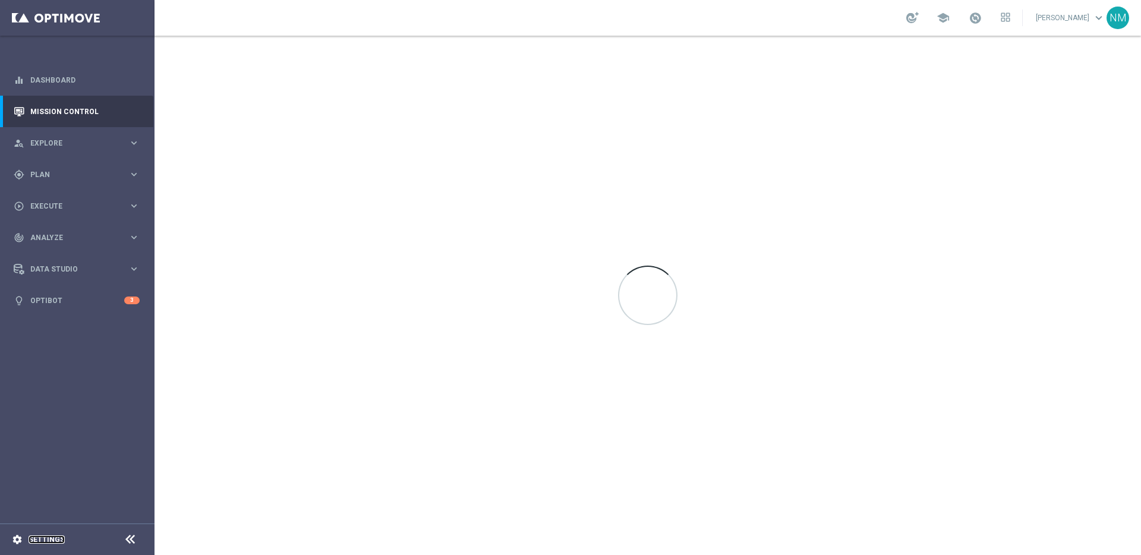
click at [48, 538] on link "Settings" at bounding box center [47, 539] width 36 height 7
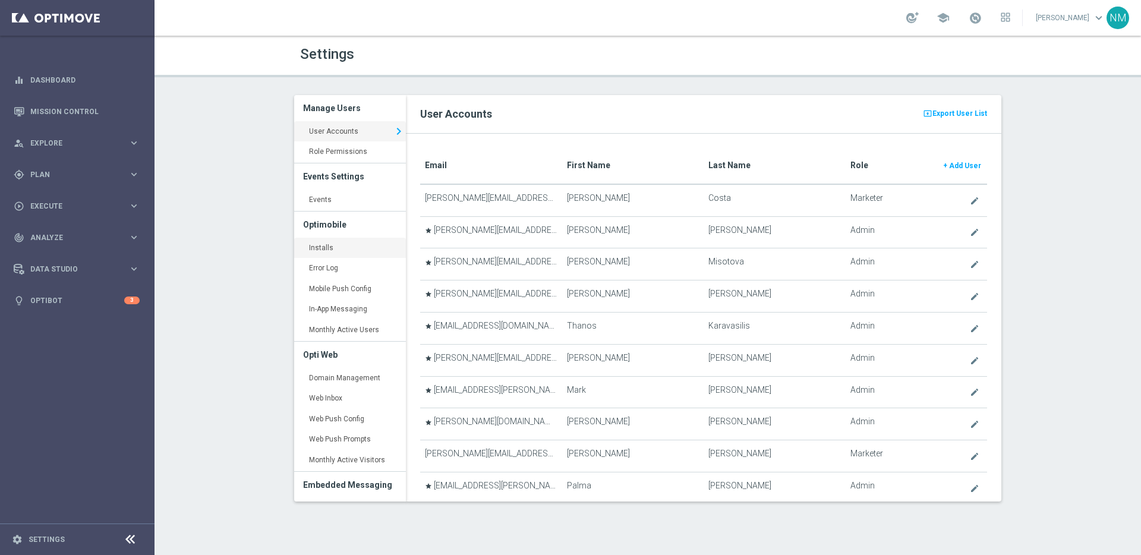
click at [331, 250] on link "Installs keyboard_arrow_right" at bounding box center [350, 248] width 112 height 21
